Goal: Find specific page/section: Find specific page/section

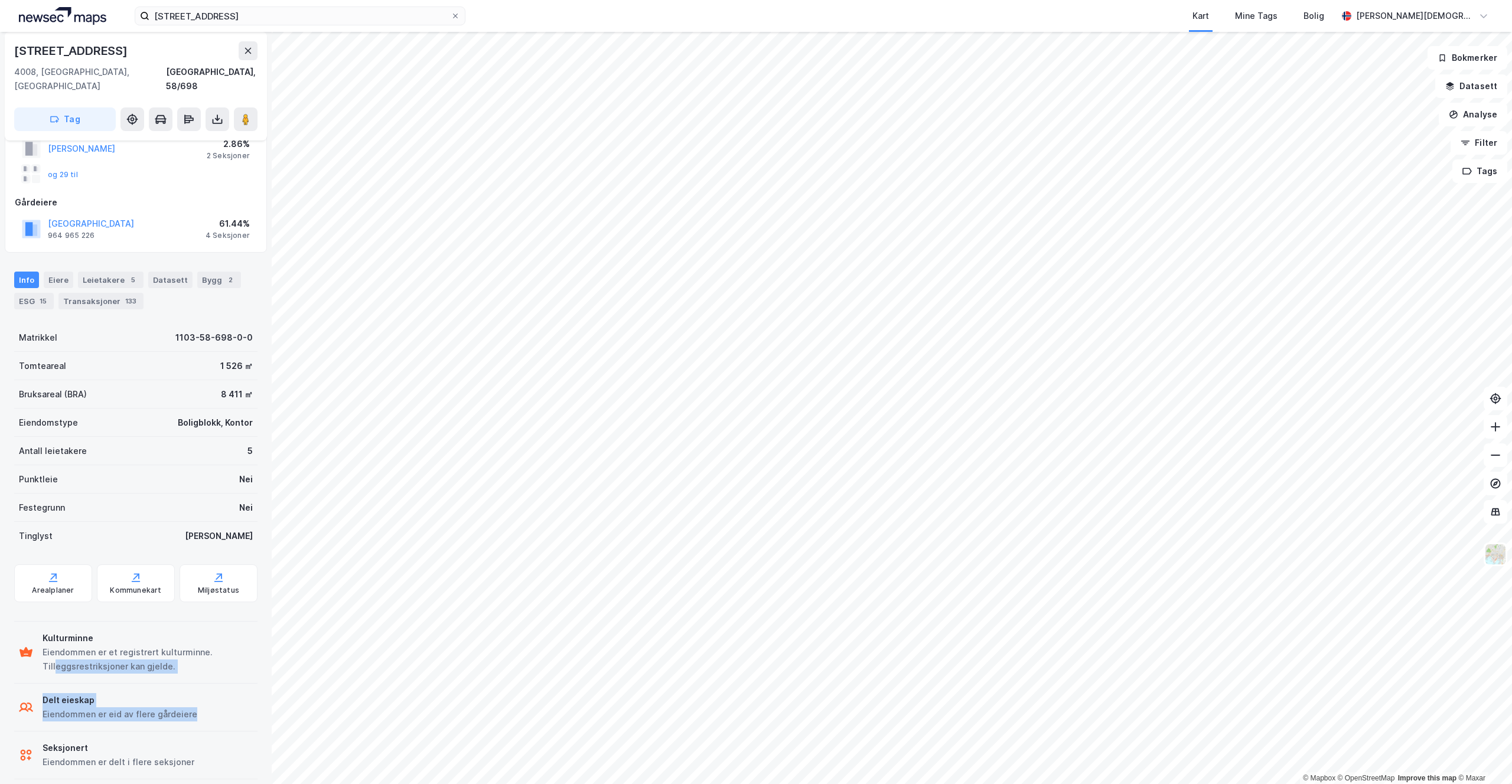
scroll to position [95, 0]
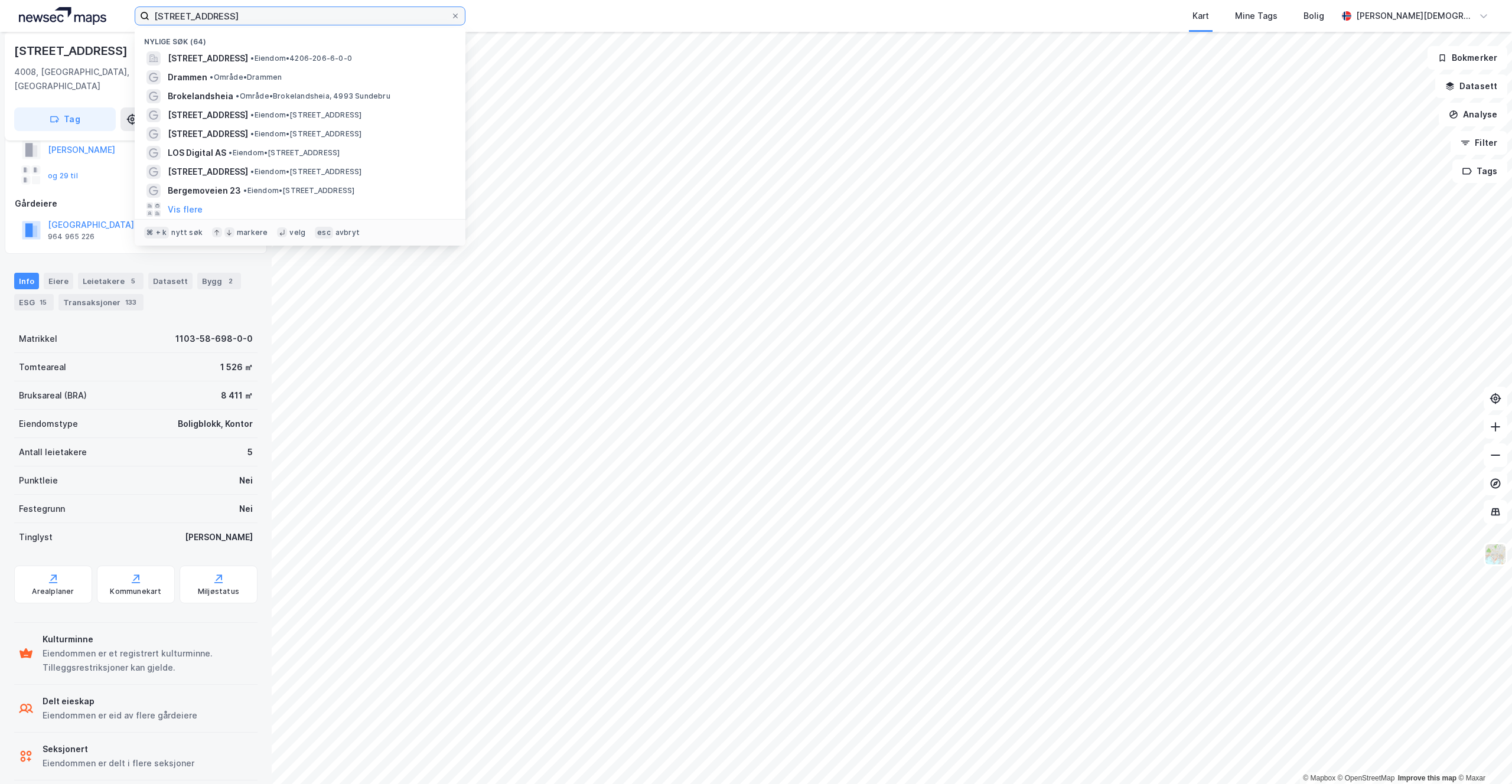
click at [278, 21] on input "[STREET_ADDRESS]" at bounding box center [300, 16] width 301 height 17
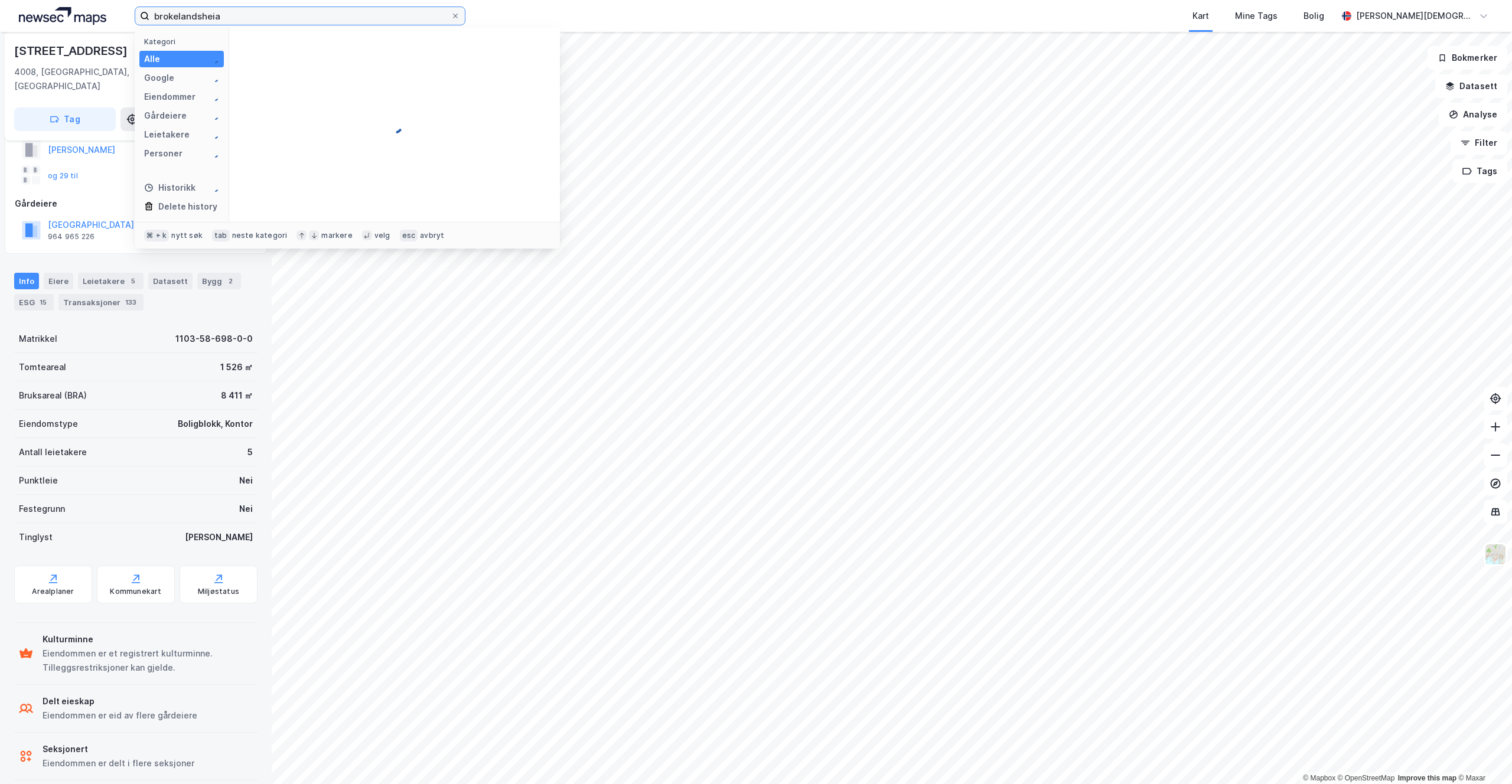
type input "brokelandsheia"
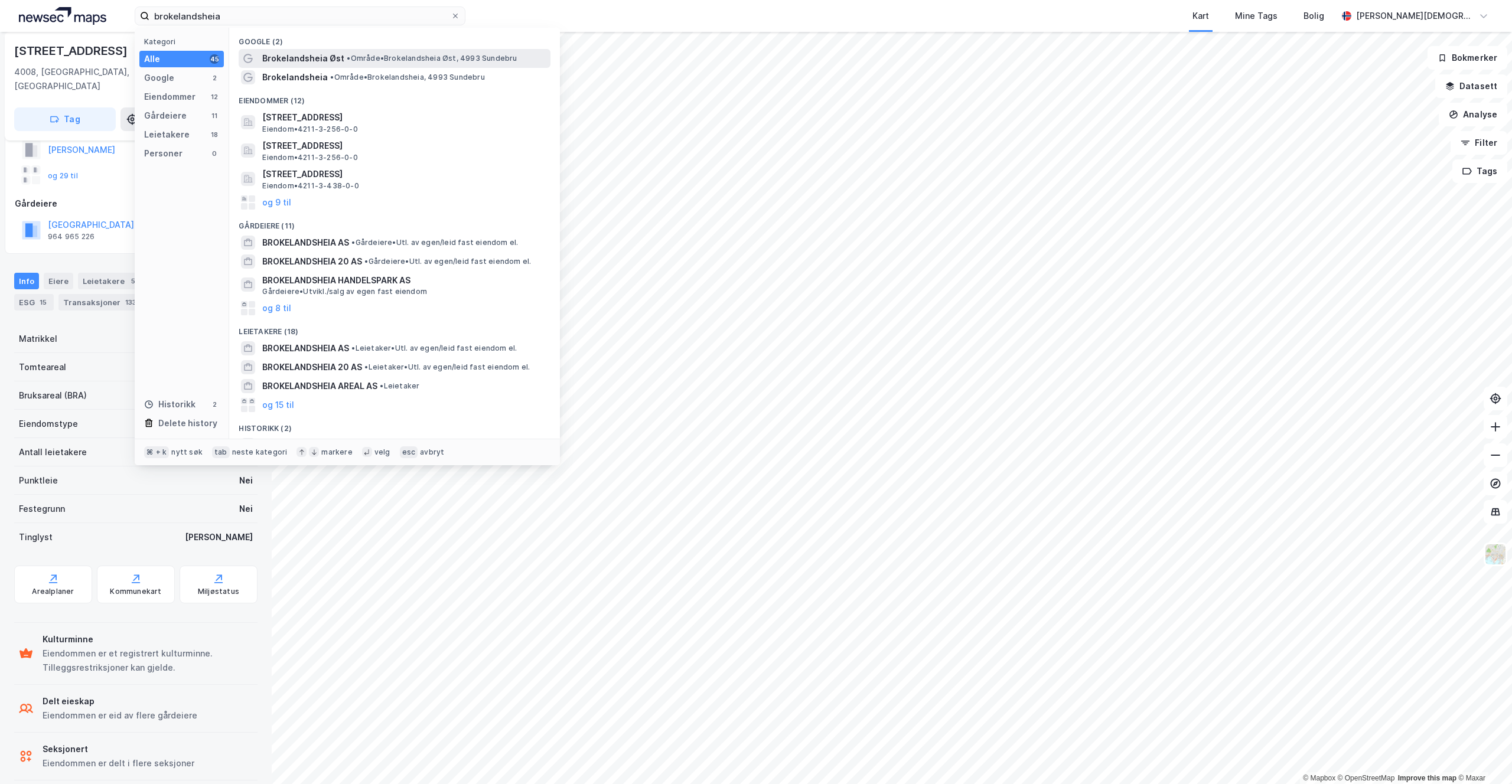
click at [289, 61] on span "Brokelandsheia Øst" at bounding box center [303, 58] width 82 height 14
